Goal: Task Accomplishment & Management: Manage account settings

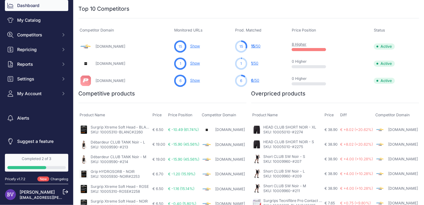
scroll to position [235, 0]
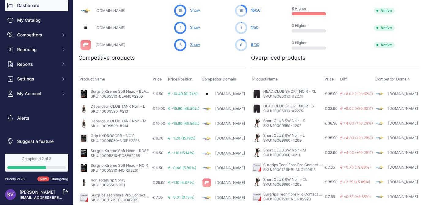
click at [200, 42] on link "Show" at bounding box center [195, 44] width 10 height 5
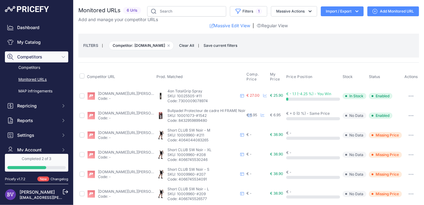
click at [420, 94] on div "You are not connected to the internet. Monitored URLs" at bounding box center [248, 105] width 350 height 210
click at [411, 96] on icon "button" at bounding box center [410, 95] width 5 height 1
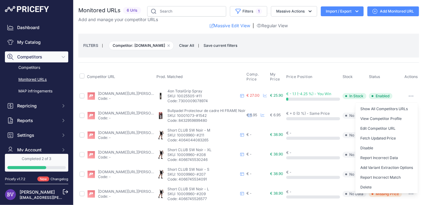
click at [384, 175] on button "Report Incorrect Match" at bounding box center [386, 178] width 62 height 10
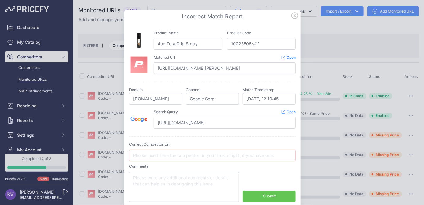
click at [0, 134] on div at bounding box center [212, 102] width 424 height 205
click at [285, 56] on link "Open" at bounding box center [288, 57] width 14 height 5
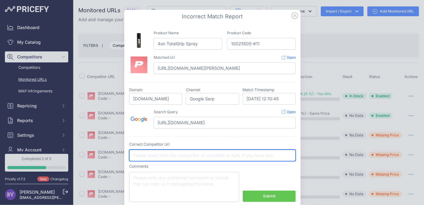
paste input "https://www.padelreference.com/fr/accessoires-de-padel/p/spray-4-on-total-grip"
type input "https://www.padelreference.com/fr/accessoires-de-padel/p/spray-4-on-total-grip"
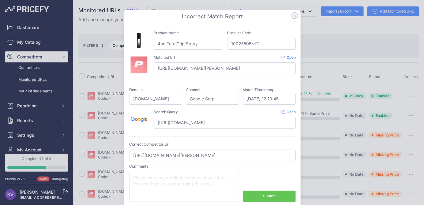
click at [254, 194] on button "Submit" at bounding box center [269, 196] width 53 height 11
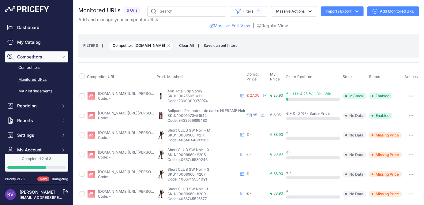
click at [22, 42] on link "My Catalog" at bounding box center [36, 42] width 63 height 11
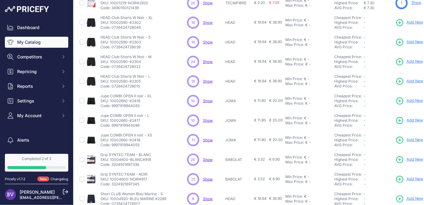
scroll to position [134, 0]
click at [84, 98] on input "checkbox" at bounding box center [82, 100] width 5 height 5
checkbox input "true"
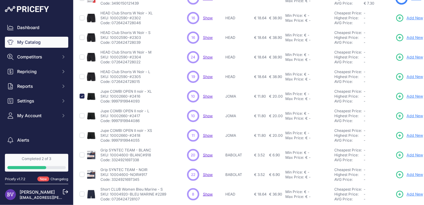
scroll to position [133, 0]
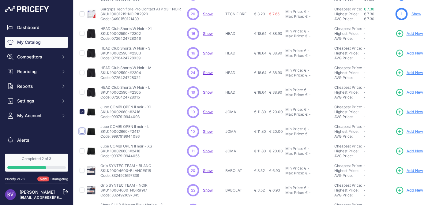
click at [82, 130] on input "checkbox" at bounding box center [82, 131] width 5 height 5
checkbox input "true"
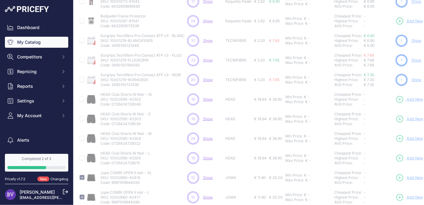
scroll to position [0, 0]
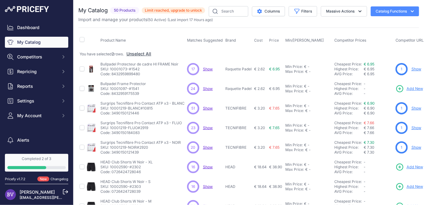
click at [417, 9] on button "Catalog Functions" at bounding box center [394, 11] width 48 height 10
click at [351, 10] on button "Massive Actions" at bounding box center [344, 11] width 46 height 10
click at [384, 25] on div "My Catalog 50 Products" at bounding box center [248, 189] width 340 height 366
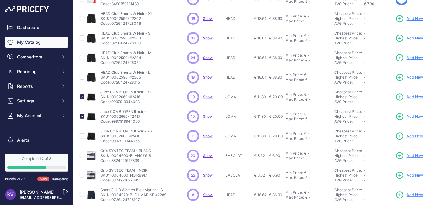
scroll to position [173, 0]
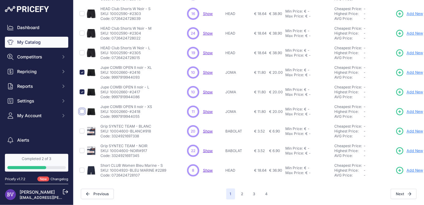
click at [80, 110] on input "checkbox" at bounding box center [82, 111] width 5 height 5
checkbox input "true"
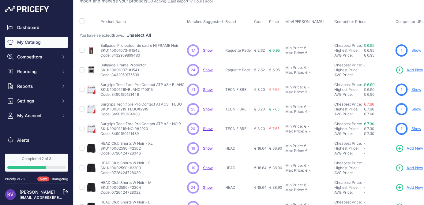
scroll to position [0, 0]
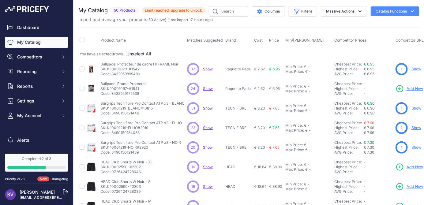
click at [360, 12] on icon "button" at bounding box center [360, 11] width 6 height 6
click at [329, 47] on span "Delete" at bounding box center [329, 47] width 13 height 5
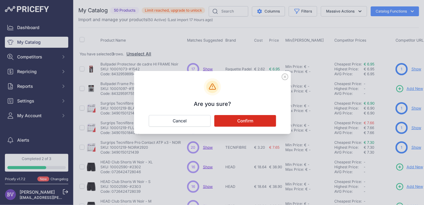
click at [286, 80] on icon at bounding box center [284, 76] width 7 height 7
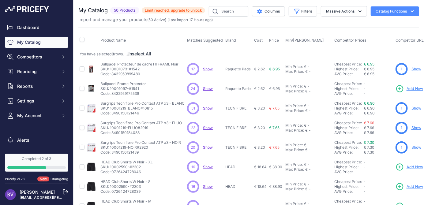
click at [329, 7] on button "Massive Actions" at bounding box center [344, 11] width 46 height 10
click at [166, 38] on th "Product Name" at bounding box center [142, 40] width 87 height 15
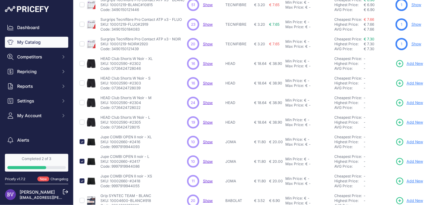
scroll to position [173, 0]
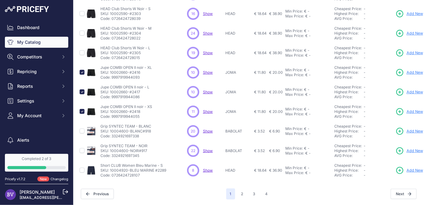
click at [241, 193] on button "2" at bounding box center [241, 193] width 9 height 11
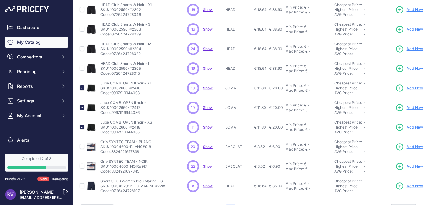
scroll to position [188, 0]
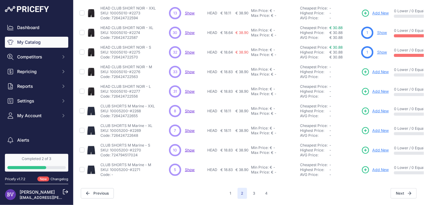
scroll to position [173, 0]
click at [380, 52] on link "Show" at bounding box center [382, 52] width 10 height 5
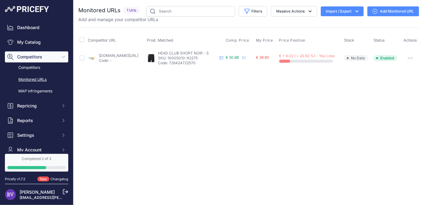
click at [112, 54] on link "esprit-padel-shop.com/products/short-head-club-short-men-noir?prirule_jdsnikfkf…" at bounding box center [118, 55] width 39 height 5
click at [239, 57] on span "€ 30.88" at bounding box center [231, 57] width 13 height 5
click at [180, 54] on span "HEAD CLUB SHORT NOIR - S" at bounding box center [183, 53] width 51 height 5
click at [313, 56] on span "€ + 8.02 ( + 20.62 %) - You Lose" at bounding box center [307, 56] width 56 height 5
click at [302, 54] on span "€ + 8.02 ( + 20.62 %) - You Lose" at bounding box center [307, 56] width 56 height 5
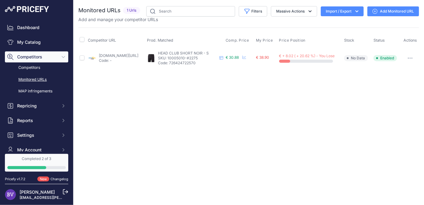
click at [295, 59] on div "€ + 8.02 ( + 20.62 %) - You Lose" at bounding box center [310, 58] width 62 height 9
click at [269, 58] on span "€ 38.90" at bounding box center [262, 57] width 13 height 5
click at [288, 83] on div "Close You are not connected to the internet." at bounding box center [248, 102] width 350 height 205
click at [114, 55] on link "esprit-padel-shop.com/products/short-head-club-short-men-noir?prirule_jdsnikfkf…" at bounding box center [118, 55] width 39 height 5
click at [190, 59] on p "SKU: 10005010-#2275" at bounding box center [187, 58] width 59 height 5
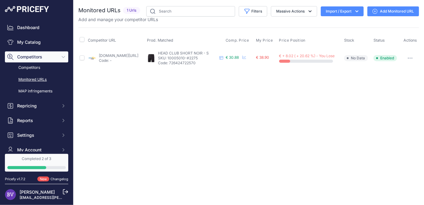
click at [413, 54] on button "button" at bounding box center [410, 58] width 12 height 9
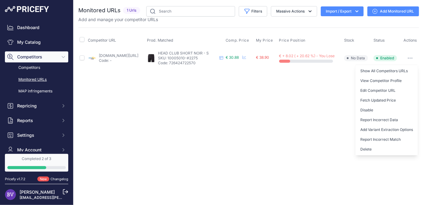
click at [367, 80] on link "View Competitor Profile" at bounding box center [386, 81] width 62 height 10
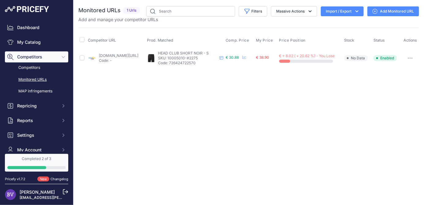
click at [411, 57] on button "button" at bounding box center [410, 58] width 12 height 9
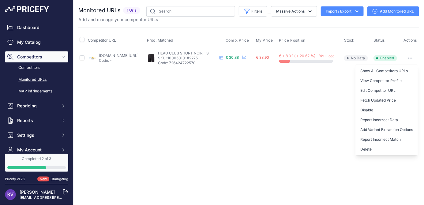
click at [368, 102] on button "Fetch Updated Price" at bounding box center [386, 100] width 62 height 10
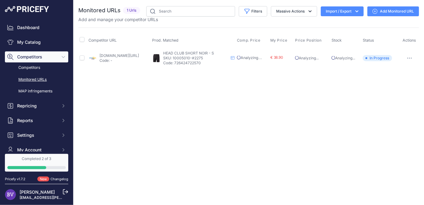
click at [24, 162] on link "Completed 2 of 3" at bounding box center [36, 163] width 63 height 18
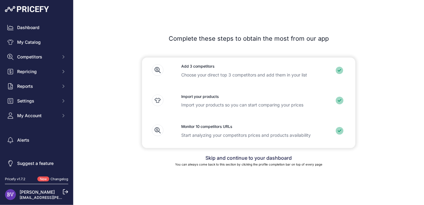
click at [25, 143] on link "Alerts" at bounding box center [36, 140] width 63 height 11
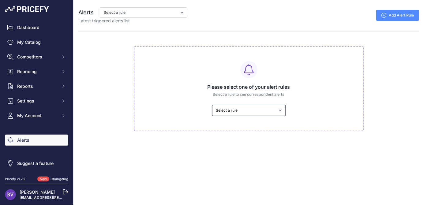
click at [223, 107] on select "Select a rule My competitors are 5% cheaper than me" at bounding box center [248, 110] width 73 height 11
click at [203, 155] on div "Close Alerts Select a rule My competitors are 5% cheaper than me Latest trigger…" at bounding box center [248, 102] width 350 height 205
click at [275, 106] on select "Select a rule My competitors are 5% cheaper than me" at bounding box center [248, 110] width 73 height 11
select select "9611"
click at [212, 105] on select "Select a rule My competitors are 5% cheaper than me" at bounding box center [248, 110] width 73 height 11
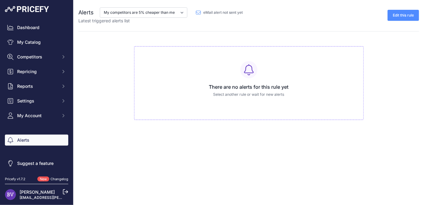
click at [415, 13] on link "Edit this rule" at bounding box center [403, 15] width 32 height 11
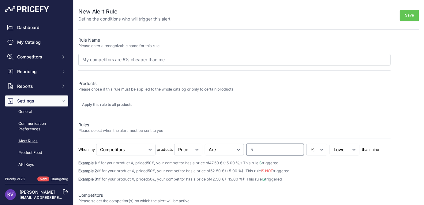
click at [275, 147] on input "5" at bounding box center [275, 150] width 58 height 12
click at [331, 150] on select "Lower Higher" at bounding box center [344, 150] width 30 height 12
click at [314, 181] on p "Example 3: If for your product X, priced 50 €, your competitor has a price of 4…" at bounding box center [234, 180] width 312 height 6
click at [184, 149] on select "Price Stock" at bounding box center [188, 150] width 28 height 12
click at [180, 150] on select "Price Stock" at bounding box center [188, 150] width 28 height 12
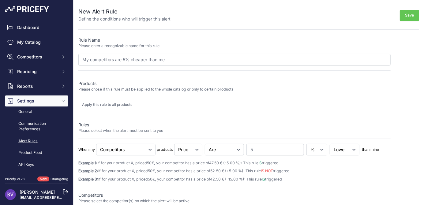
click at [115, 151] on select "Cheapest Competitor Highest Competitor Competitors" at bounding box center [125, 150] width 59 height 12
click at [104, 152] on select "Cheapest Competitor Highest Competitor Competitors" at bounding box center [125, 150] width 59 height 12
click at [102, 176] on div "Example 1: If for your product X, priced 50 €, your competitor has a price of 4…" at bounding box center [234, 171] width 312 height 22
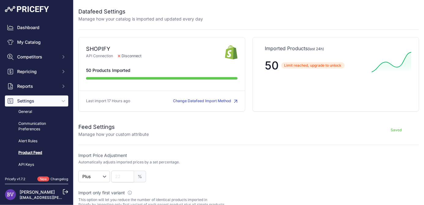
click at [190, 102] on button "Change Datafeed Import Method" at bounding box center [205, 101] width 64 height 6
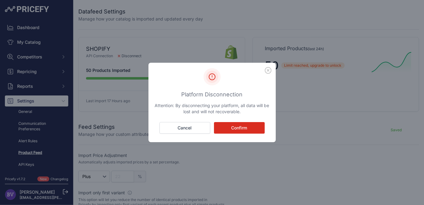
click at [172, 128] on button "Cancel" at bounding box center [184, 128] width 51 height 12
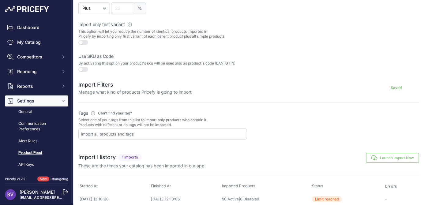
scroll to position [173, 0]
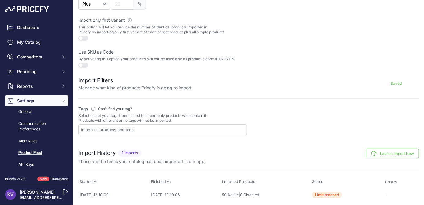
click at [24, 168] on link "API Keys" at bounding box center [36, 164] width 63 height 11
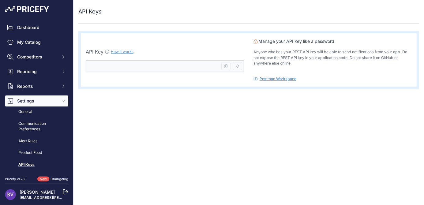
click at [21, 44] on link "My Catalog" at bounding box center [36, 42] width 63 height 11
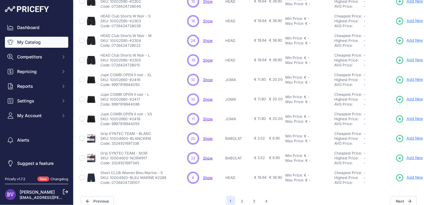
scroll to position [162, 0]
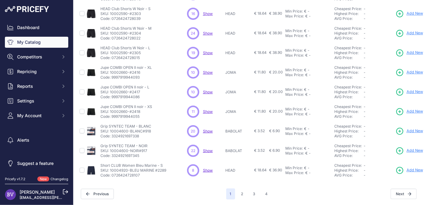
click at [267, 192] on button "4" at bounding box center [267, 193] width 10 height 11
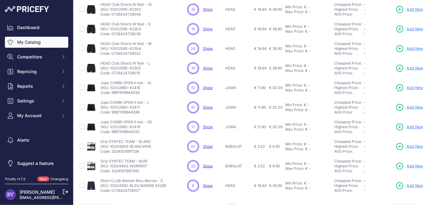
scroll to position [177, 0]
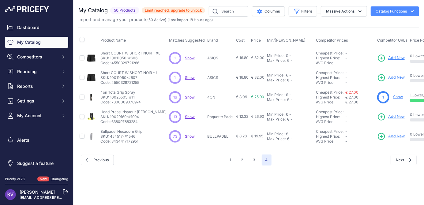
click at [185, 117] on span "Show" at bounding box center [190, 116] width 10 height 5
click at [388, 116] on span "Add New" at bounding box center [396, 117] width 17 height 6
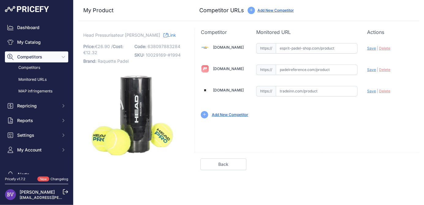
click at [223, 66] on link "[DOMAIN_NAME]" at bounding box center [228, 68] width 31 height 5
click at [223, 89] on link "[DOMAIN_NAME]" at bounding box center [228, 90] width 31 height 5
paste input "[URL][DOMAIN_NAME]"
click at [370, 90] on span "Save" at bounding box center [371, 91] width 9 height 5
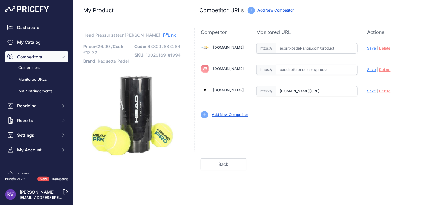
scroll to position [0, 0]
type input "[URL][DOMAIN_NAME]"
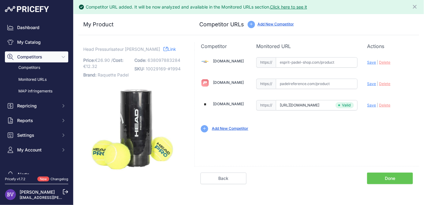
click at [374, 179] on link "Done" at bounding box center [390, 179] width 46 height 12
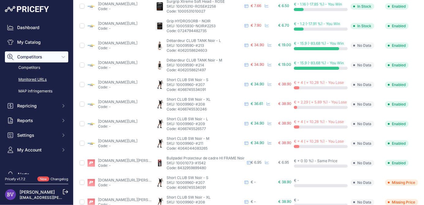
scroll to position [263, 0]
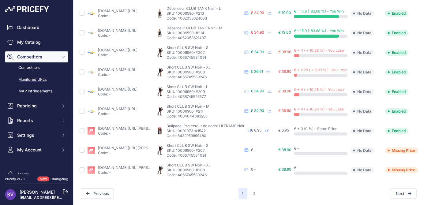
click at [254, 197] on button "2" at bounding box center [254, 193] width 9 height 11
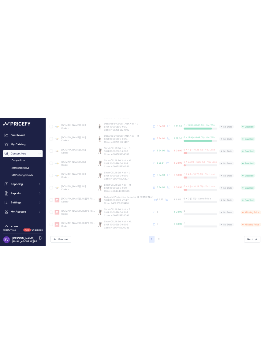
scroll to position [31, 0]
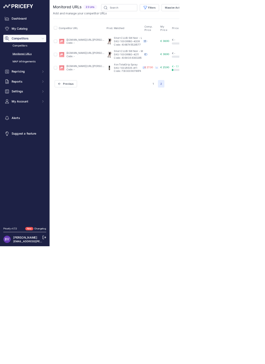
click at [25, 43] on link "My Catalog" at bounding box center [36, 42] width 63 height 11
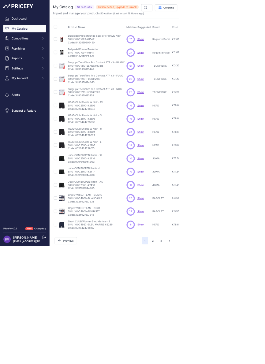
click at [226, 355] on button "2" at bounding box center [225, 355] width 9 height 11
click at [230, 356] on button "2" at bounding box center [225, 355] width 9 height 11
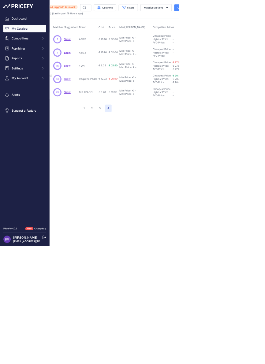
scroll to position [0, 85]
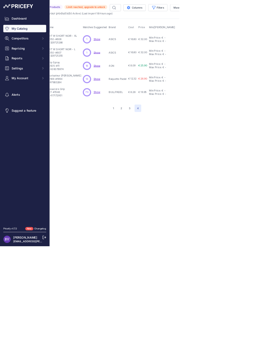
scroll to position [0, 55]
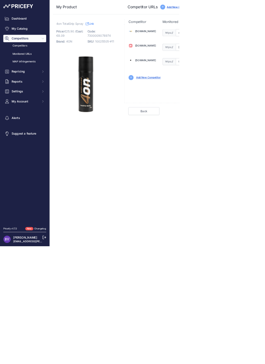
click at [220, 47] on link "[DOMAIN_NAME]" at bounding box center [215, 46] width 31 height 5
type input "[DOMAIN_NAME][URL]"
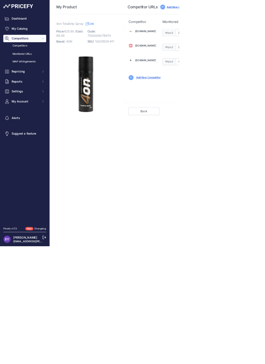
scroll to position [0, 0]
click at [214, 90] on link "[DOMAIN_NAME]" at bounding box center [215, 89] width 31 height 5
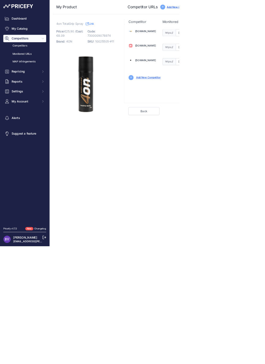
scroll to position [0, 0]
type input "[URL][DOMAIN_NAME]"
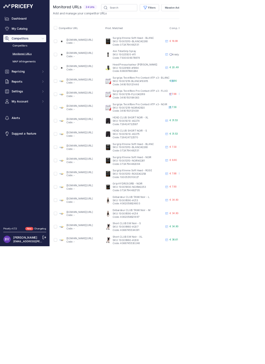
click at [21, 28] on link "Dashboard" at bounding box center [36, 27] width 63 height 11
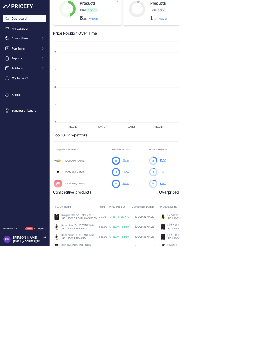
scroll to position [0, 1]
